Goal: Task Accomplishment & Management: Manage account settings

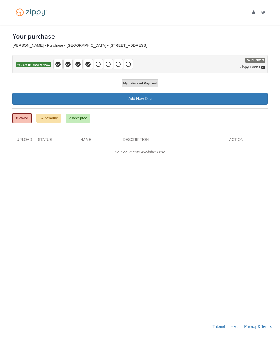
scroll to position [22, 0]
click at [49, 114] on link "67 pending" at bounding box center [48, 118] width 25 height 9
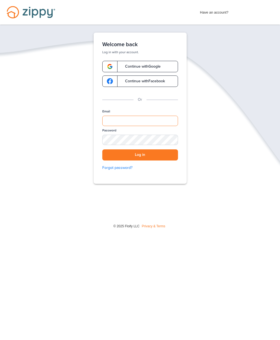
click at [155, 116] on input "Email" at bounding box center [140, 121] width 76 height 10
type input "**********"
click at [171, 155] on button "Log in" at bounding box center [140, 154] width 76 height 11
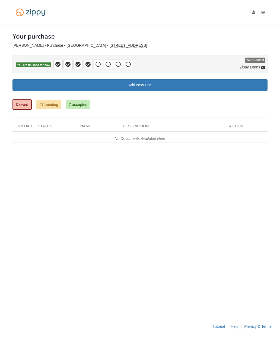
click at [48, 102] on link "67 pending" at bounding box center [48, 104] width 25 height 9
click at [54, 102] on link "67 pending" at bounding box center [48, 104] width 25 height 9
click at [98, 67] on span at bounding box center [98, 64] width 9 height 10
click at [109, 65] on icon at bounding box center [108, 64] width 5 height 5
click at [118, 64] on icon at bounding box center [118, 64] width 5 height 5
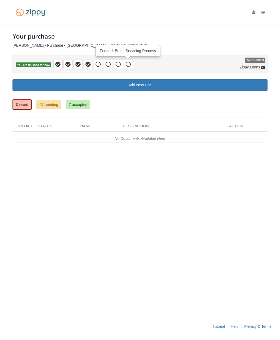
click at [131, 65] on icon at bounding box center [128, 64] width 5 height 5
click at [100, 64] on icon at bounding box center [98, 64] width 5 height 5
